Goal: Task Accomplishment & Management: Manage account settings

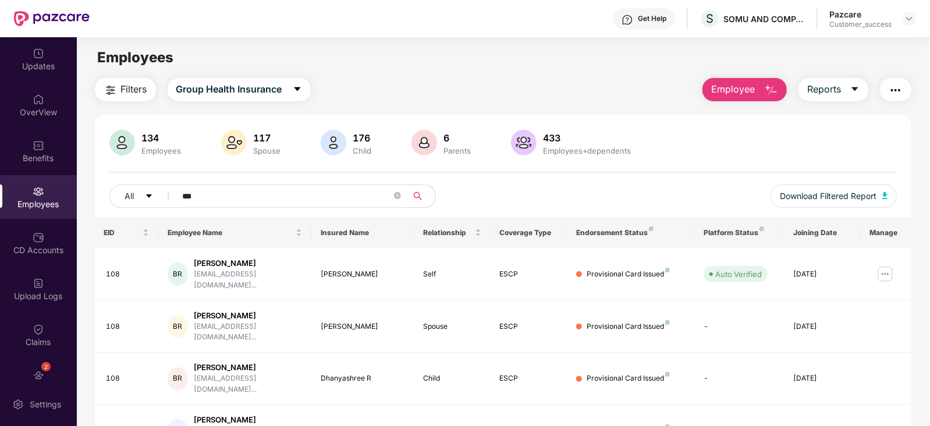
scroll to position [12, 0]
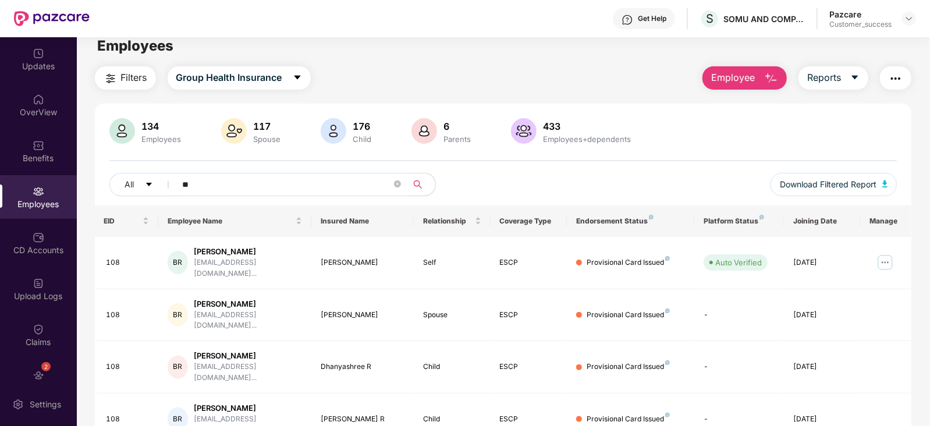
type input "*"
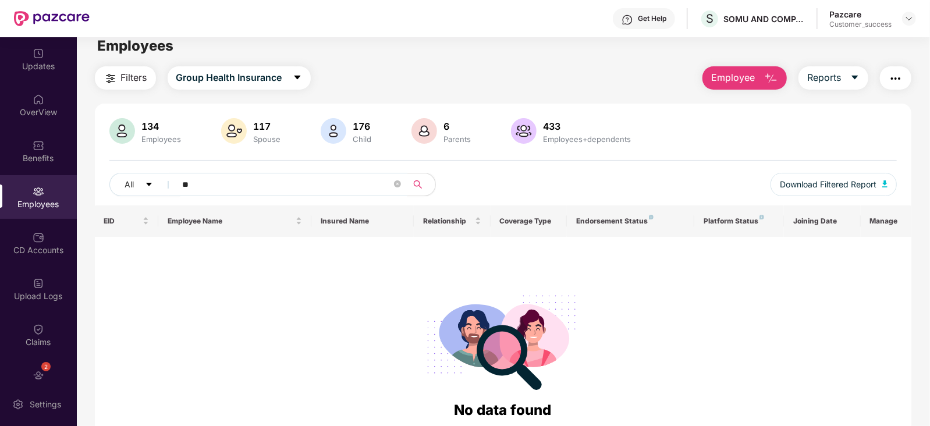
type input "*"
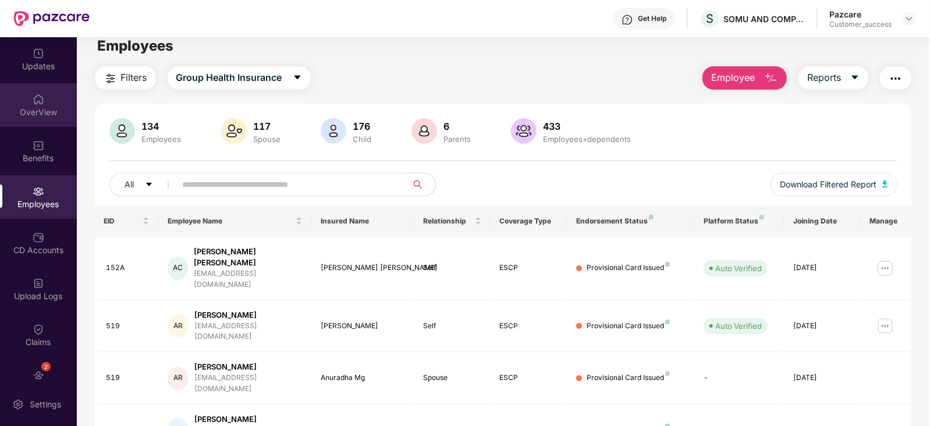
click at [35, 108] on div "OverView" at bounding box center [38, 112] width 77 height 12
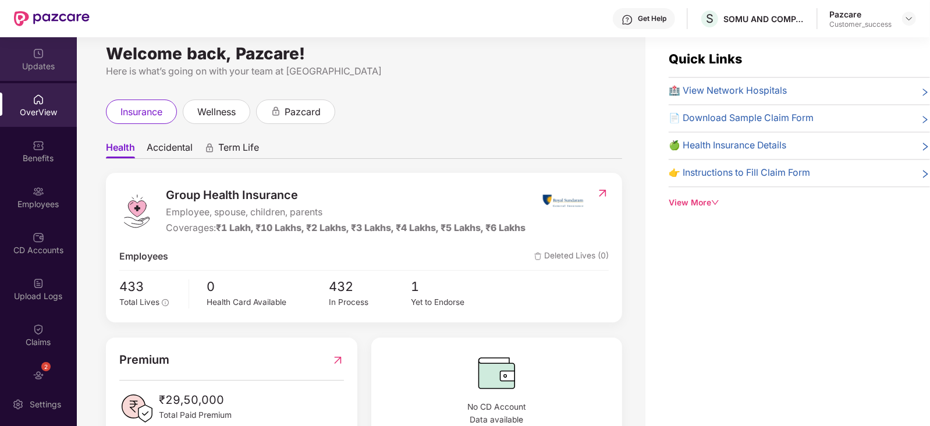
click at [42, 59] on div "Updates" at bounding box center [38, 59] width 77 height 44
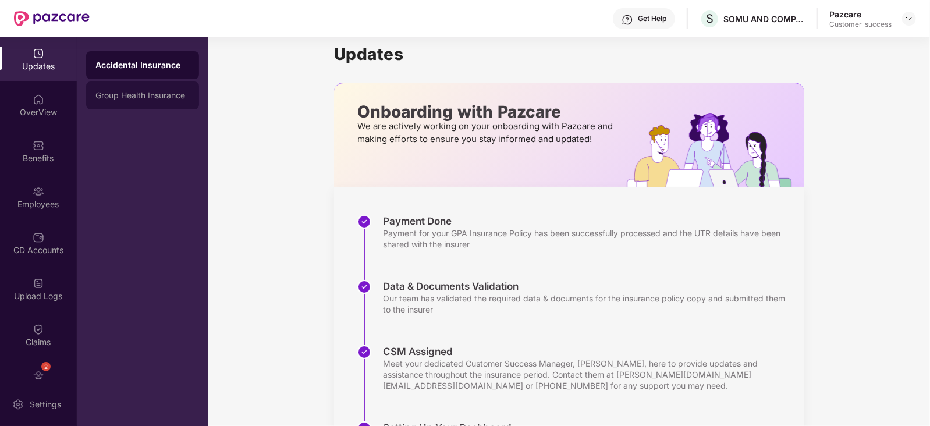
click at [165, 94] on div "Group Health Insurance" at bounding box center [142, 95] width 94 height 9
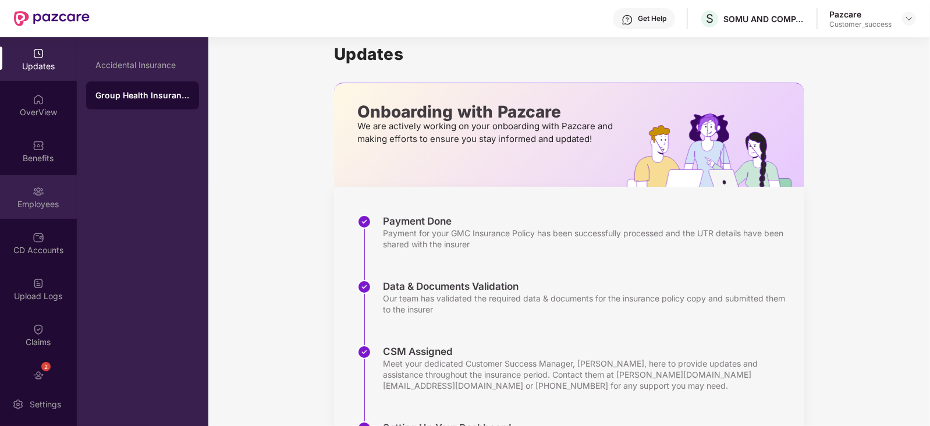
click at [38, 198] on div "Employees" at bounding box center [38, 204] width 77 height 12
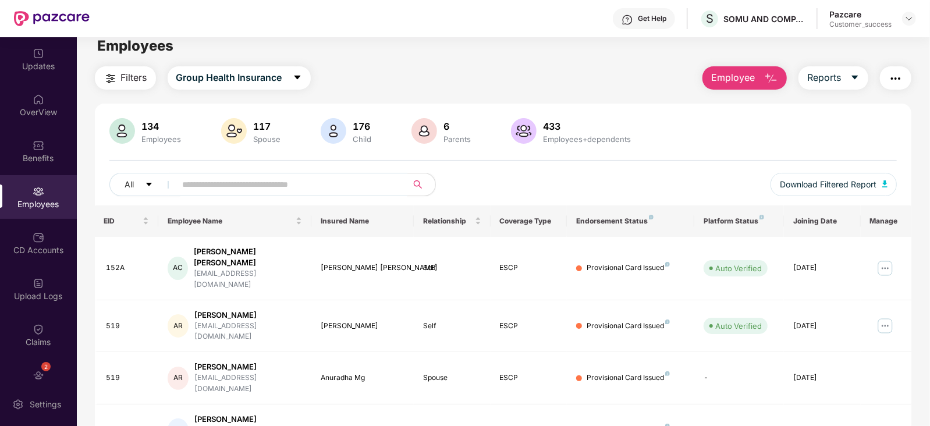
click at [216, 188] on input "text" at bounding box center [287, 184] width 209 height 17
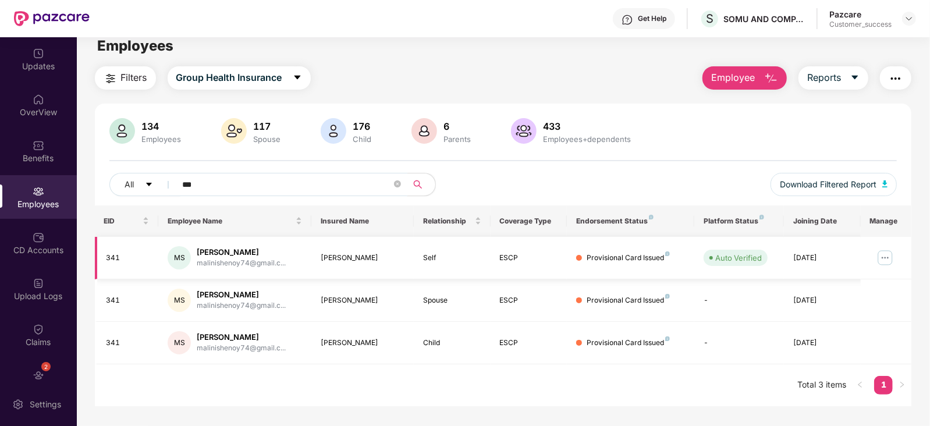
type input "***"
click at [884, 257] on img at bounding box center [885, 257] width 19 height 19
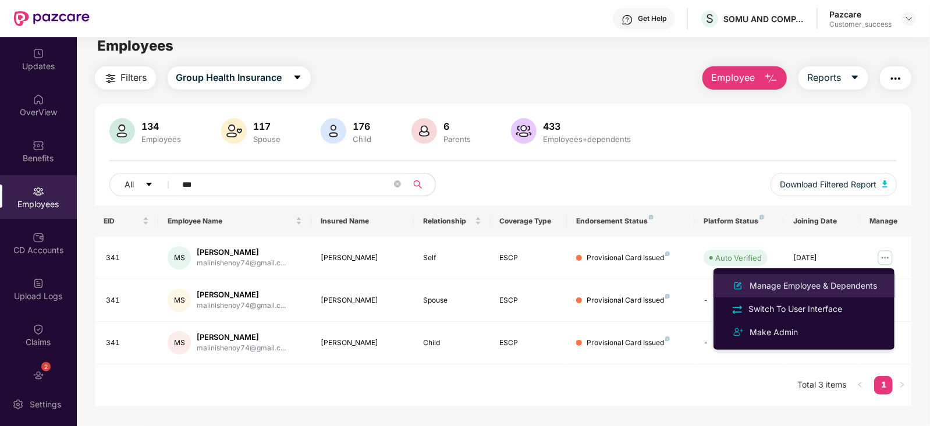
click at [802, 283] on div "Manage Employee & Dependents" at bounding box center [813, 285] width 132 height 13
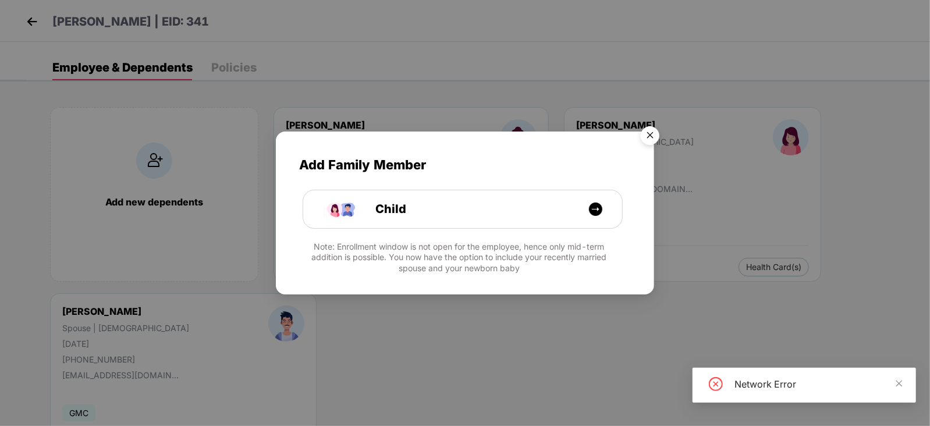
click at [653, 137] on img "Close" at bounding box center [650, 137] width 33 height 33
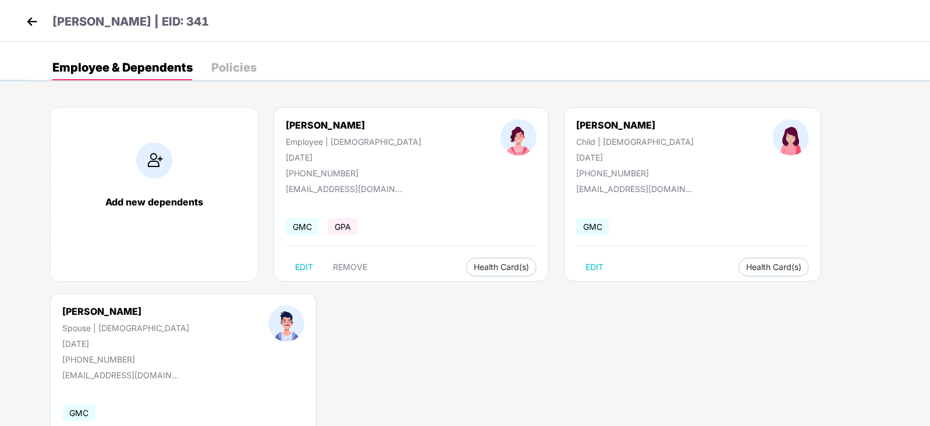
click at [29, 23] on img at bounding box center [31, 21] width 17 height 17
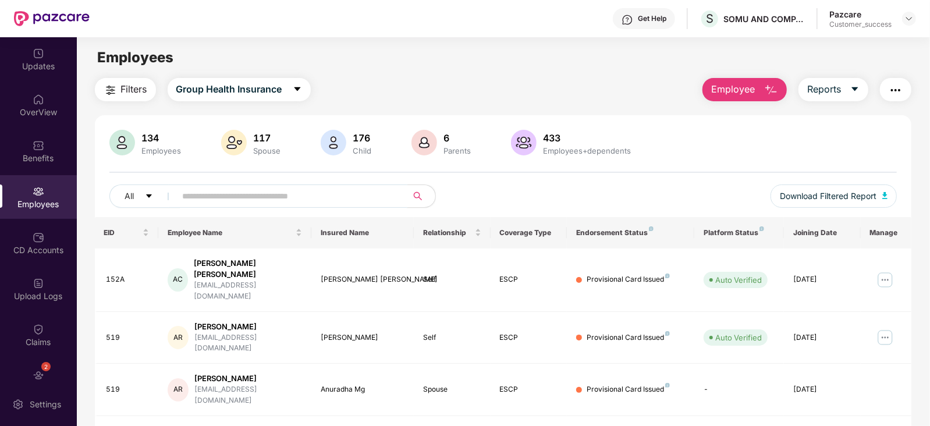
drag, startPoint x: 314, startPoint y: 184, endPoint x: 279, endPoint y: 196, distance: 37.0
click at [279, 196] on span at bounding box center [288, 195] width 239 height 23
click at [279, 196] on input "text" at bounding box center [287, 195] width 209 height 17
paste input "**********"
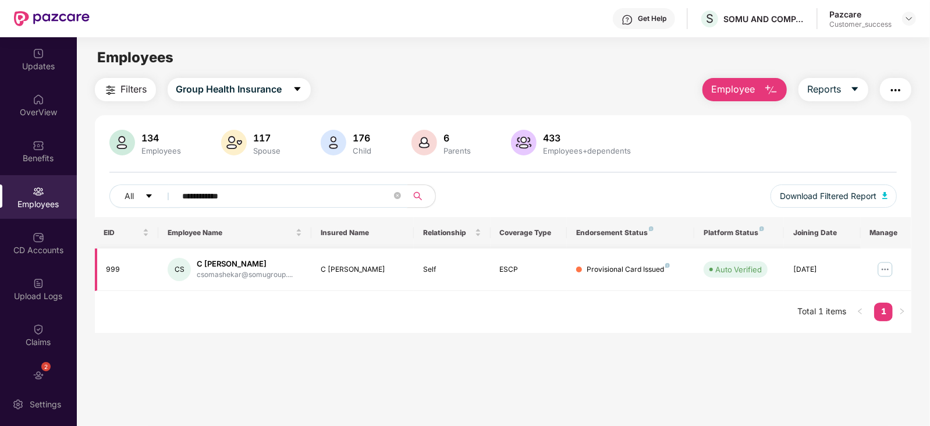
type input "**********"
click at [889, 266] on img at bounding box center [885, 269] width 19 height 19
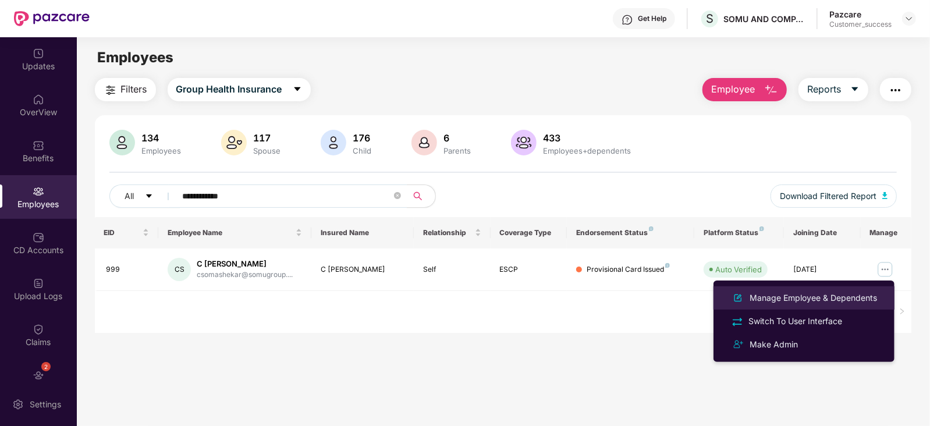
click at [826, 293] on div "Manage Employee & Dependents" at bounding box center [813, 297] width 132 height 13
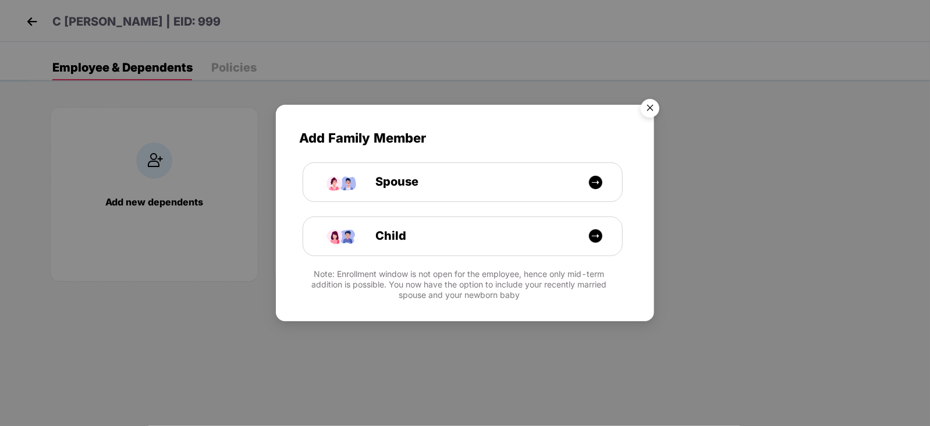
click at [654, 109] on img "Close" at bounding box center [650, 110] width 33 height 33
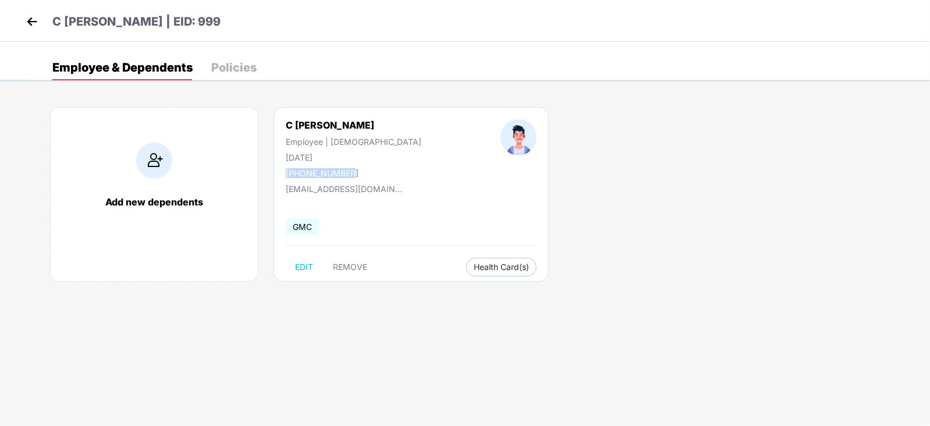
drag, startPoint x: 355, startPoint y: 172, endPoint x: 279, endPoint y: 174, distance: 75.7
click at [279, 174] on div "C [PERSON_NAME] Employee | [DEMOGRAPHIC_DATA] [DATE] [PHONE_NUMBER]" at bounding box center [353, 148] width 215 height 59
copy div "[PHONE_NUMBER]"
